Goal: Task Accomplishment & Management: Manage account settings

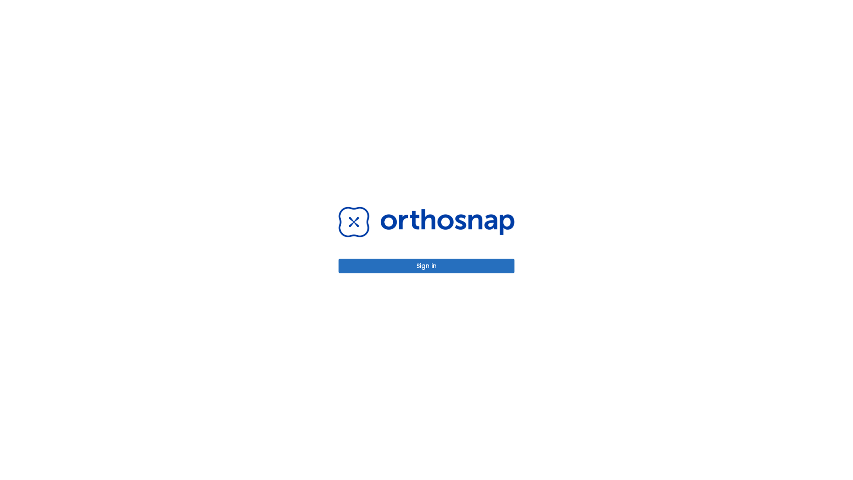
click at [426, 266] on button "Sign in" at bounding box center [426, 266] width 176 height 15
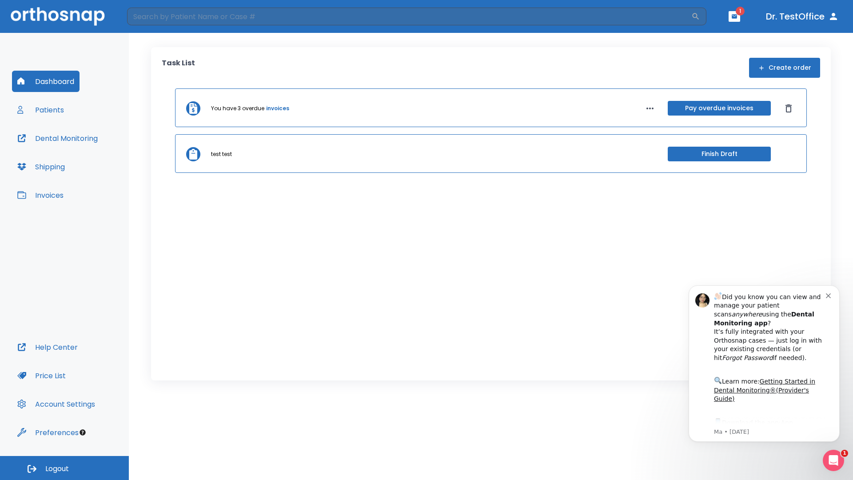
click at [64, 468] on span "Logout" at bounding box center [57, 469] width 24 height 10
